Goal: Information Seeking & Learning: Learn about a topic

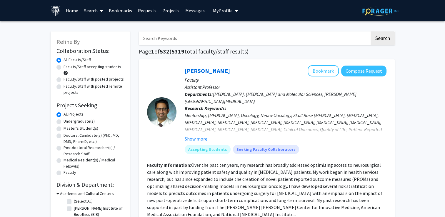
click at [173, 39] on input "Search Keywords" at bounding box center [254, 38] width 231 height 14
type input "david park"
click at [370, 31] on button "Search" at bounding box center [382, 38] width 24 height 14
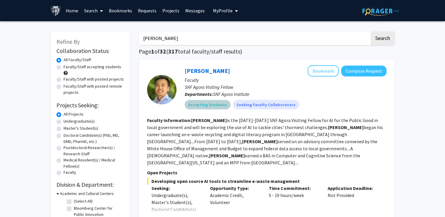
click at [213, 104] on mat-chip "Accepting Students" at bounding box center [208, 104] width 46 height 9
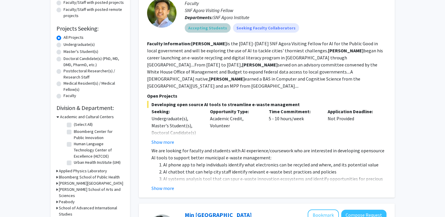
scroll to position [80, 0]
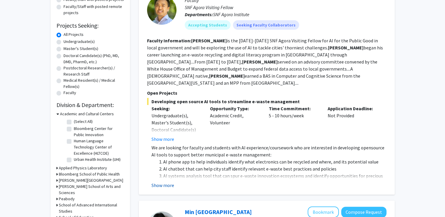
click at [162, 182] on button "Show more" at bounding box center [162, 185] width 23 height 7
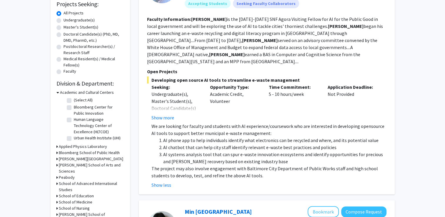
scroll to position [99, 0]
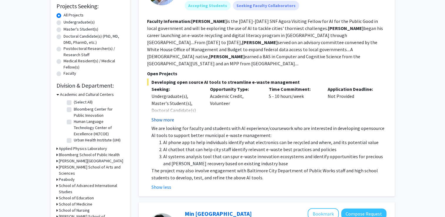
click at [158, 116] on button "Show more" at bounding box center [162, 119] width 23 height 7
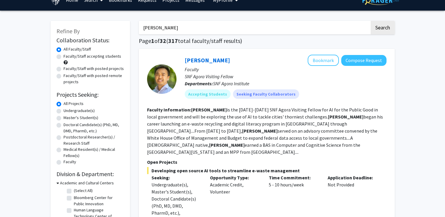
scroll to position [0, 0]
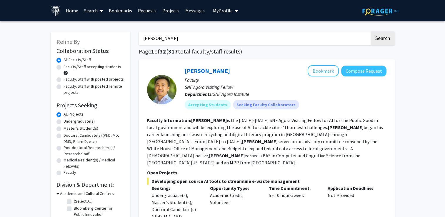
click at [186, 85] on p "SNF Agora Visiting Fellow" at bounding box center [286, 86] width 202 height 7
click at [190, 74] on link "[PERSON_NAME]" at bounding box center [207, 70] width 45 height 7
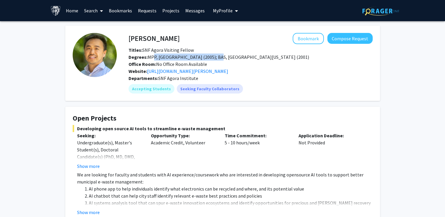
drag, startPoint x: 151, startPoint y: 55, endPoint x: 213, endPoint y: 60, distance: 62.8
click at [213, 60] on div "Degrees: MPP, [GEOGRAPHIC_DATA] (2005); BAS, [GEOGRAPHIC_DATA][US_STATE] (2001)" at bounding box center [250, 57] width 253 height 7
click at [216, 133] on div "Opportunity Type: Academic Credit, Volunteer" at bounding box center [183, 151] width 74 height 38
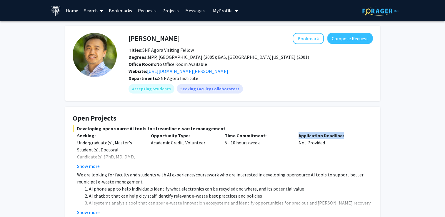
drag, startPoint x: 296, startPoint y: 135, endPoint x: 345, endPoint y: 138, distance: 48.6
click at [345, 138] on div "Application Deadline: Not Provided" at bounding box center [331, 151] width 74 height 38
click at [280, 118] on h4 "Open Projects" at bounding box center [223, 118] width 300 height 9
